Goal: Navigation & Orientation: Find specific page/section

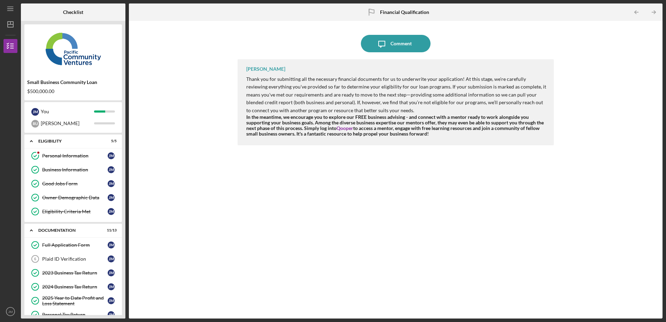
scroll to position [174, 0]
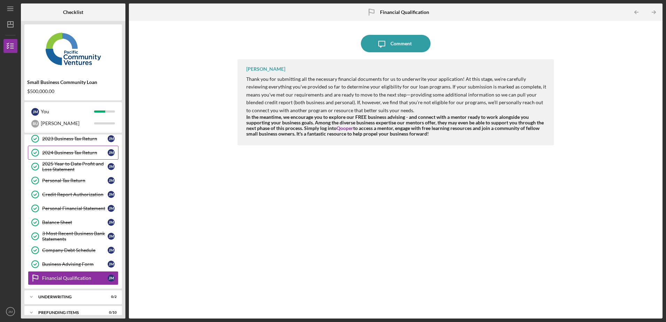
scroll to position [69, 0]
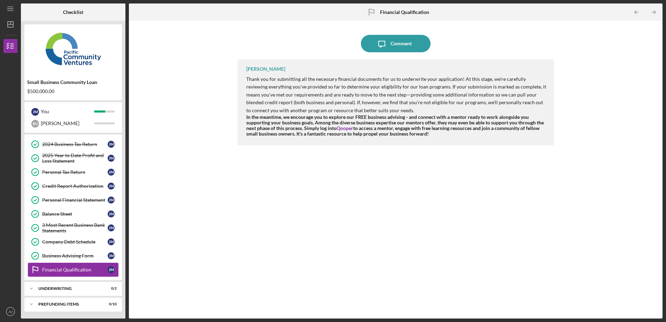
click at [94, 268] on div "Financial Qualification" at bounding box center [74, 270] width 65 height 6
click at [83, 289] on div "Underwriting" at bounding box center [75, 288] width 75 height 4
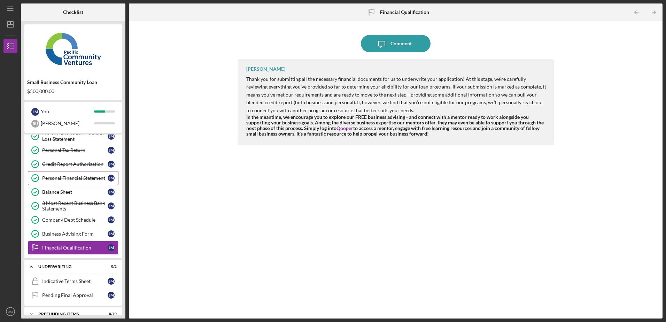
scroll to position [101, 0]
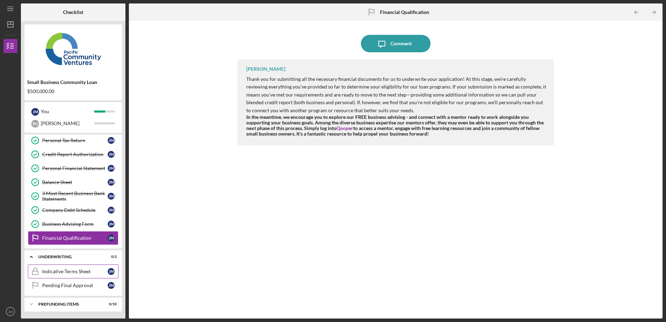
click at [78, 272] on div "Indicative Terms Sheet" at bounding box center [74, 271] width 65 height 6
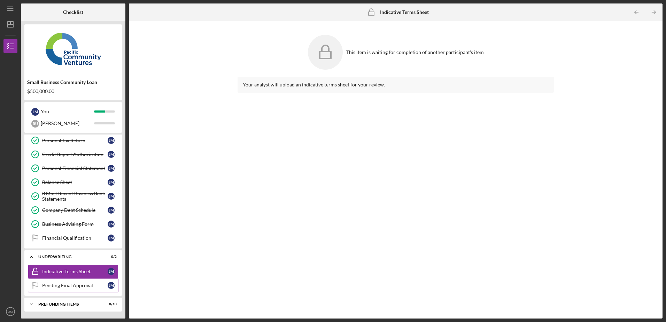
click at [54, 283] on div "Pending Final Approval" at bounding box center [74, 285] width 65 height 6
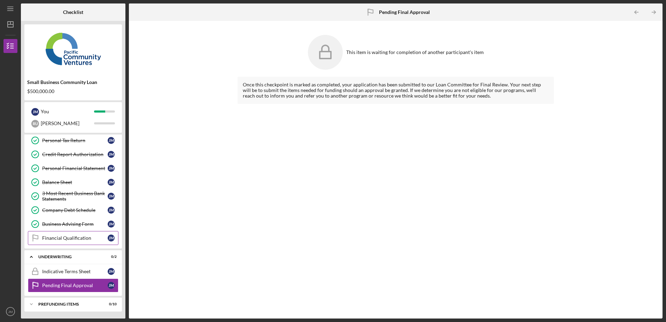
click at [76, 241] on div "Financial Qualification" at bounding box center [74, 238] width 65 height 6
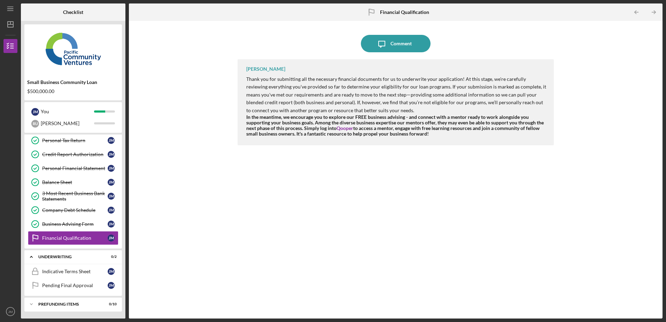
click at [58, 82] on div "Small Business Community Loan" at bounding box center [73, 82] width 92 height 6
